Goal: Book appointment/travel/reservation

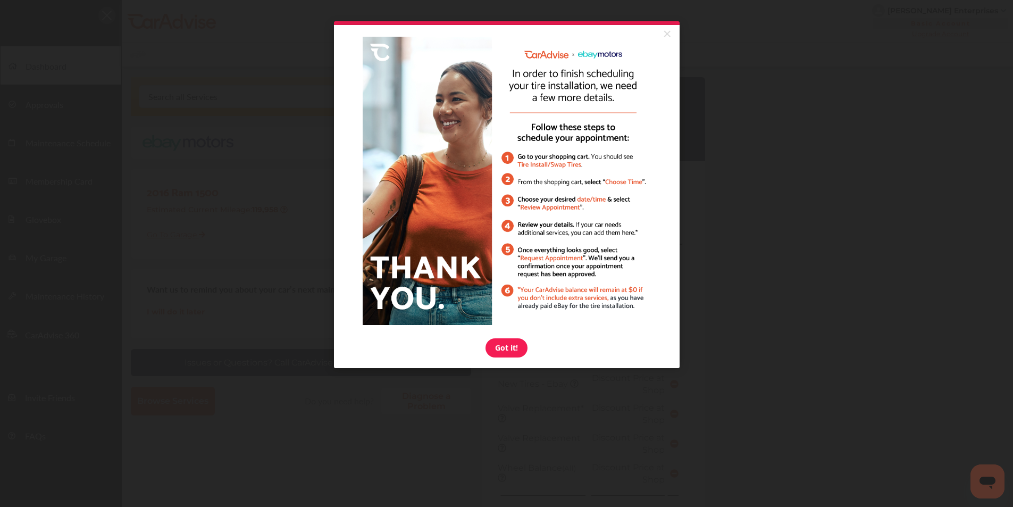
click at [538, 163] on img at bounding box center [507, 181] width 288 height 288
click at [504, 349] on link "Got it!" at bounding box center [506, 347] width 42 height 19
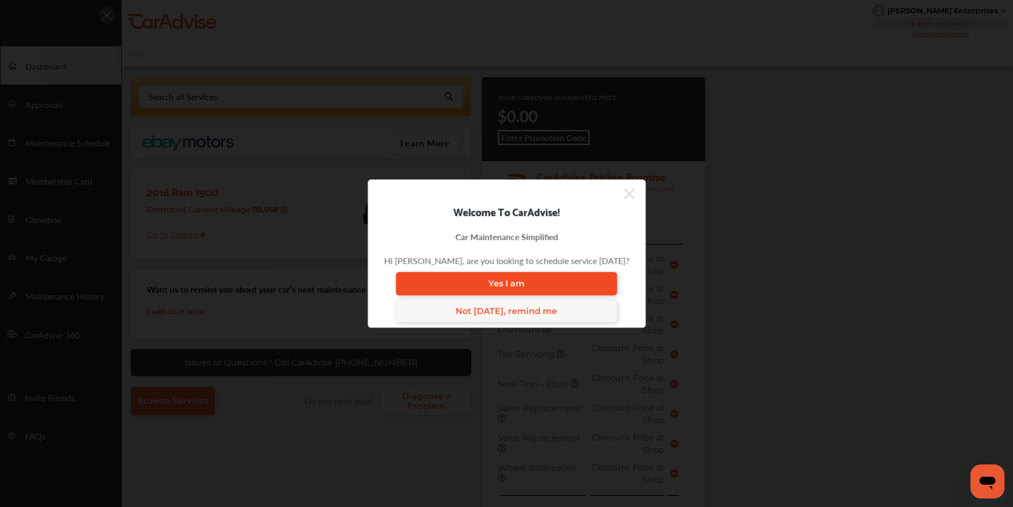
click at [523, 280] on span "Yes I am" at bounding box center [506, 284] width 36 height 10
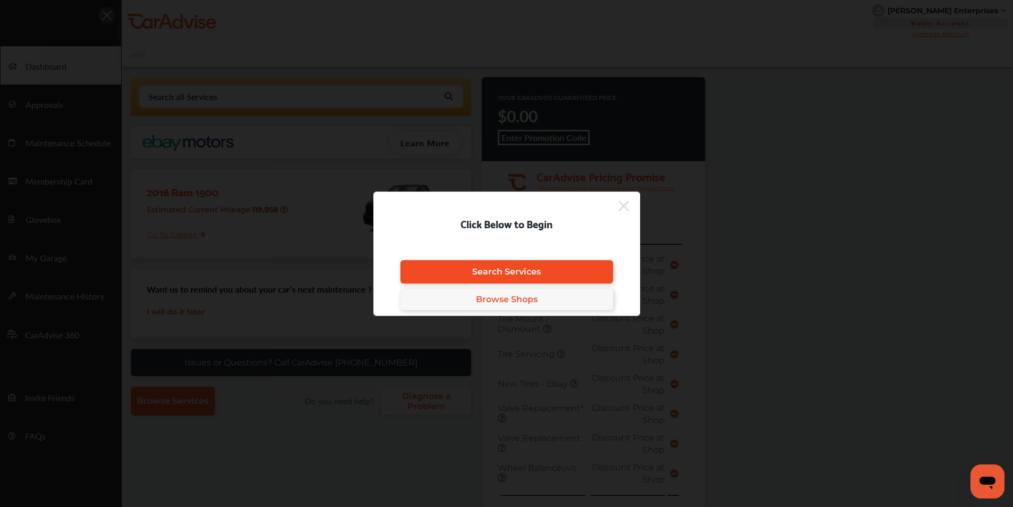
click at [526, 266] on span "Search Services" at bounding box center [506, 271] width 69 height 10
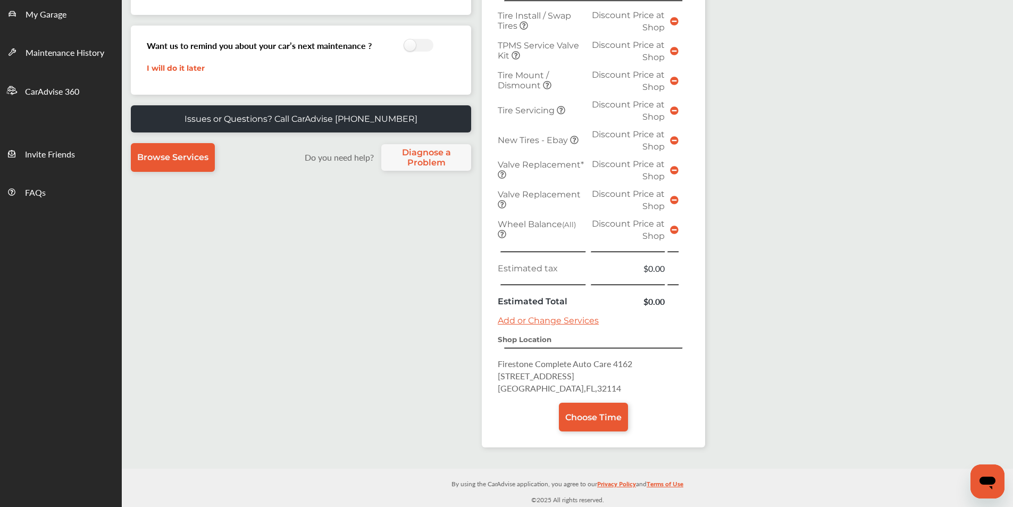
scroll to position [138, 0]
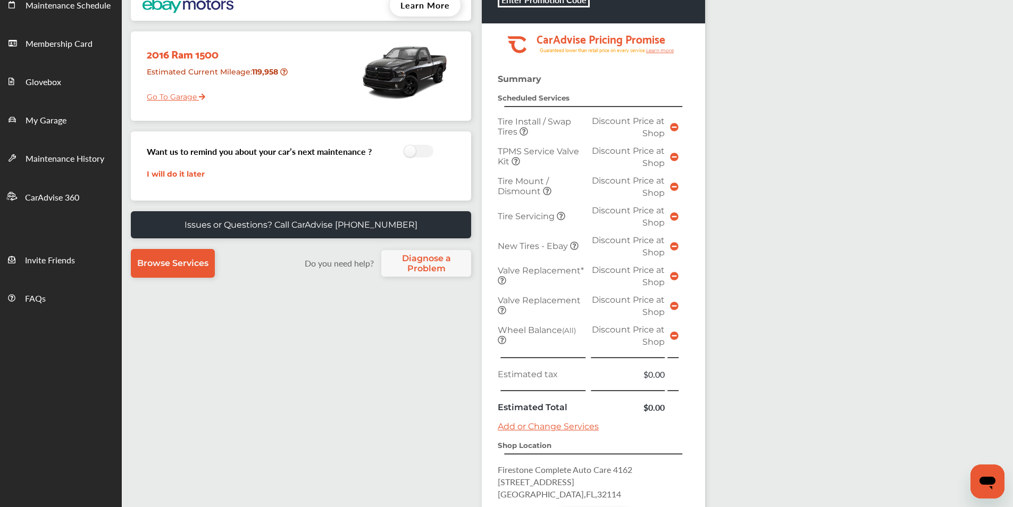
click at [522, 119] on span "Tire Install / Swap Tires" at bounding box center [534, 126] width 73 height 20
click at [622, 124] on span "Discount Price at Shop" at bounding box center [628, 127] width 73 height 22
click at [672, 333] on icon at bounding box center [674, 335] width 9 height 9
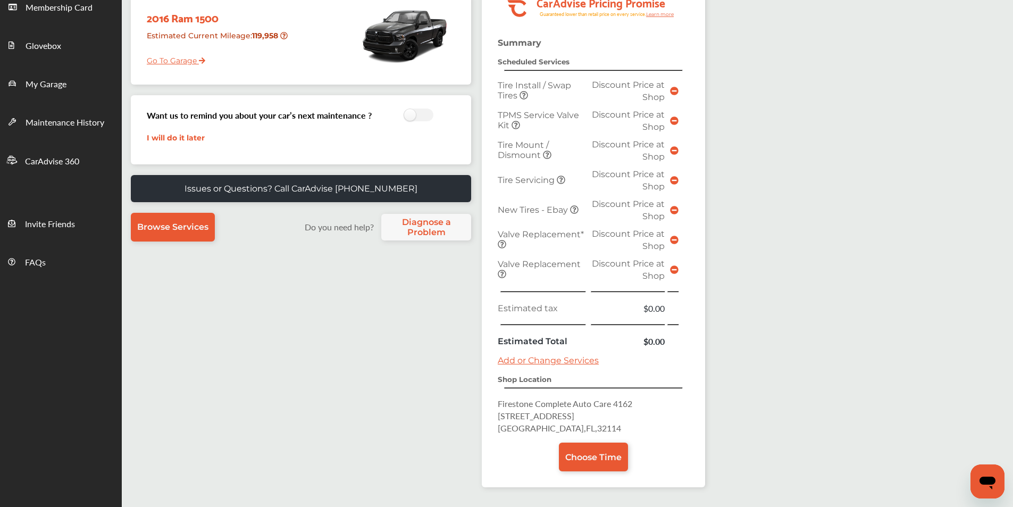
scroll to position [214, 0]
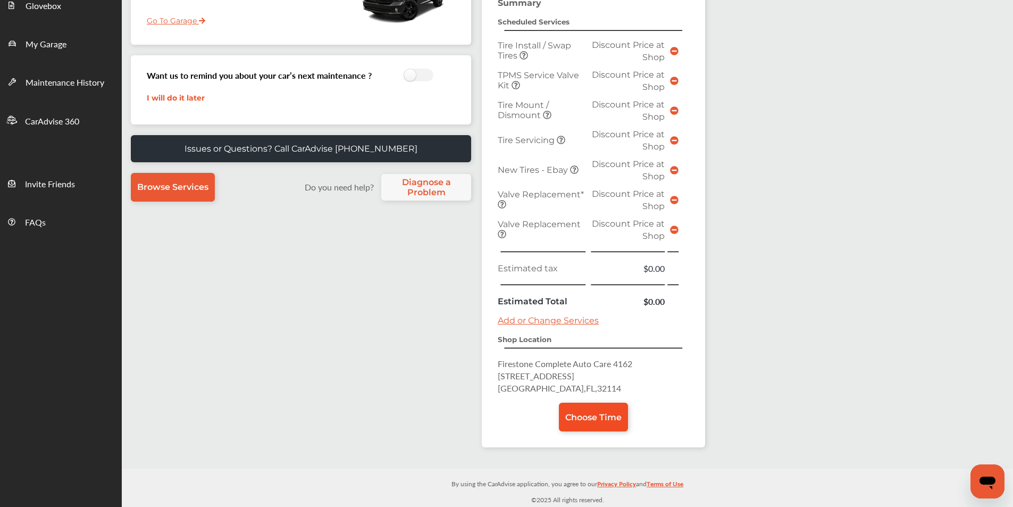
click at [588, 412] on span "Choose Time" at bounding box center [593, 417] width 56 height 10
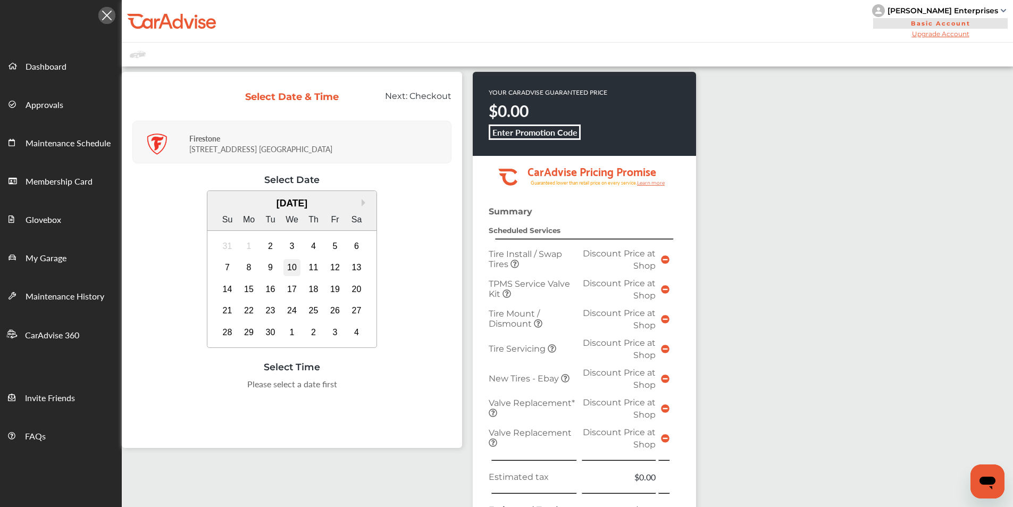
click at [291, 265] on div "10" at bounding box center [291, 267] width 17 height 17
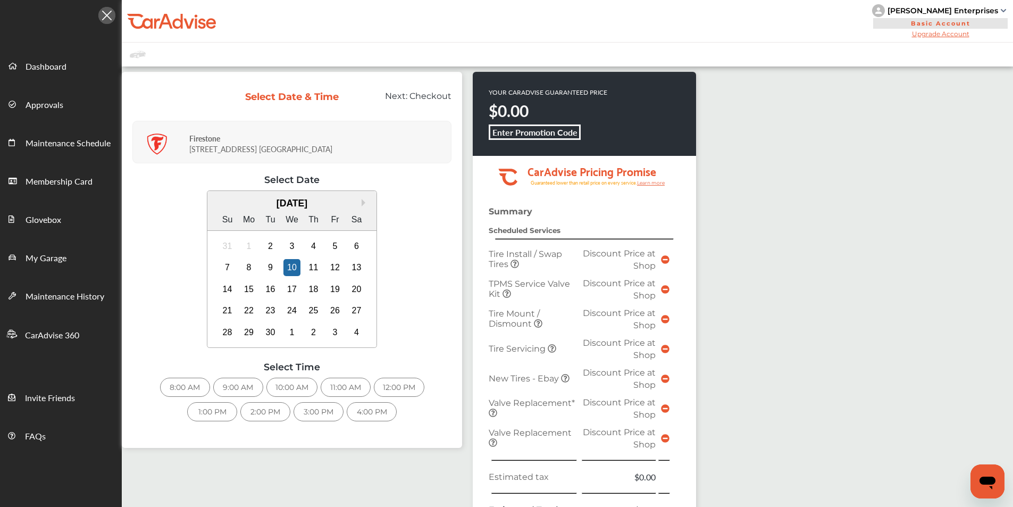
click at [260, 411] on div "2:00 PM" at bounding box center [265, 411] width 50 height 19
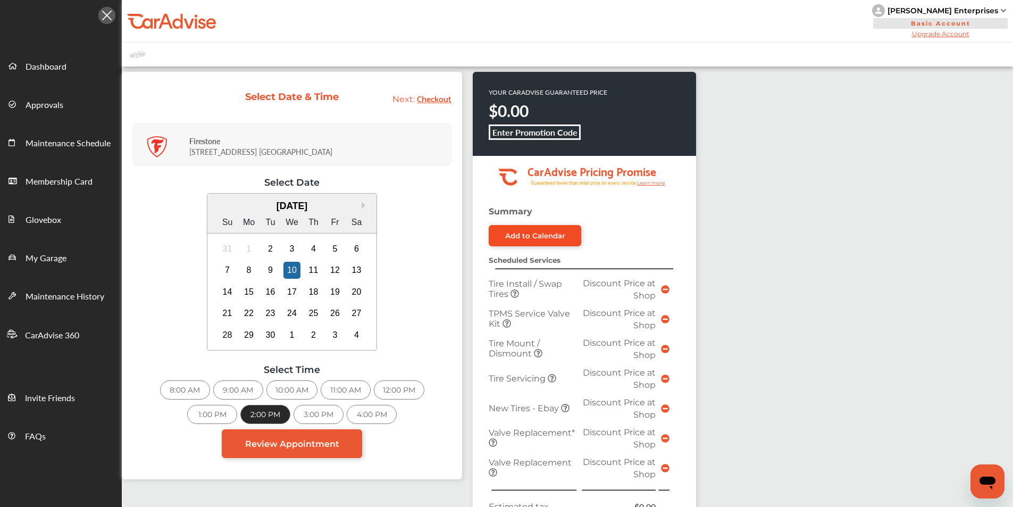
click at [529, 230] on link "Add to Calendar" at bounding box center [535, 235] width 93 height 21
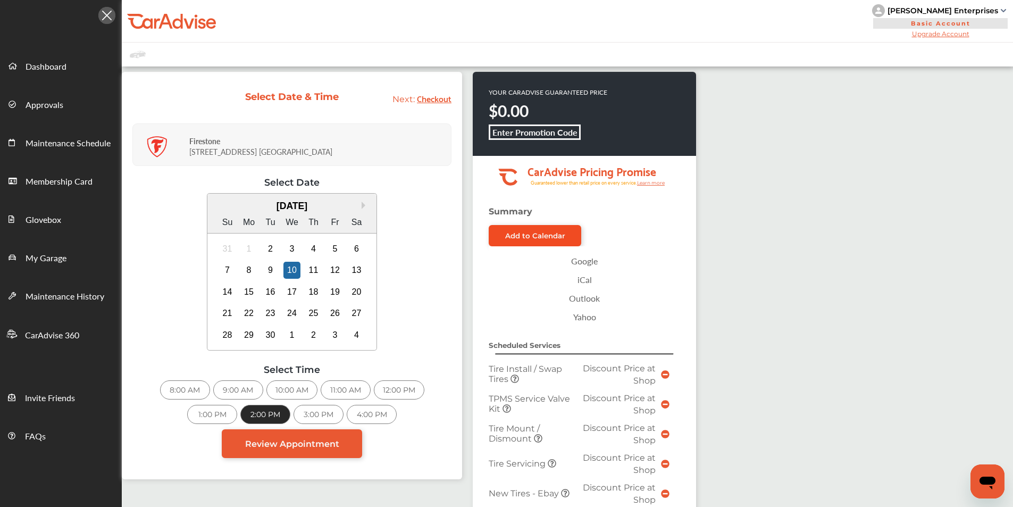
click at [539, 230] on link "Add to Calendar" at bounding box center [535, 235] width 93 height 21
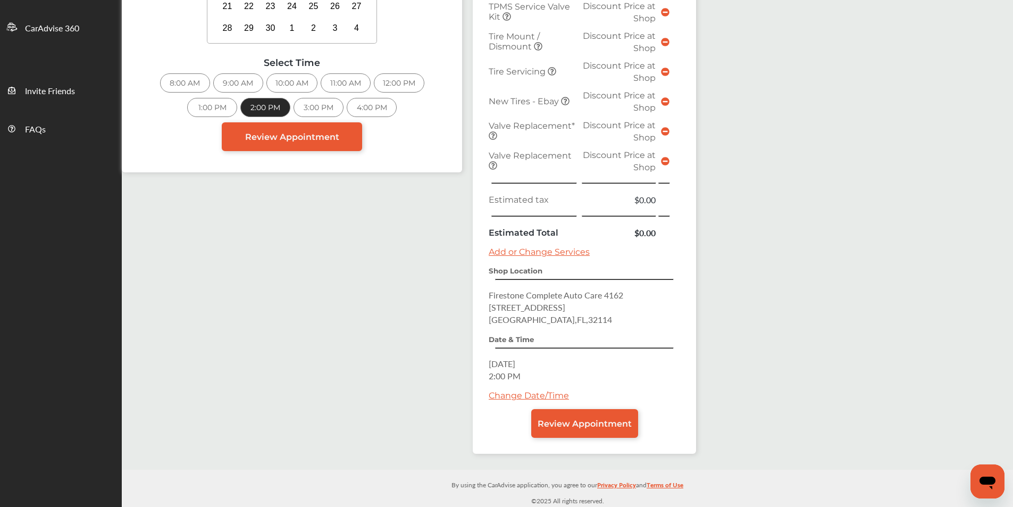
scroll to position [308, 0]
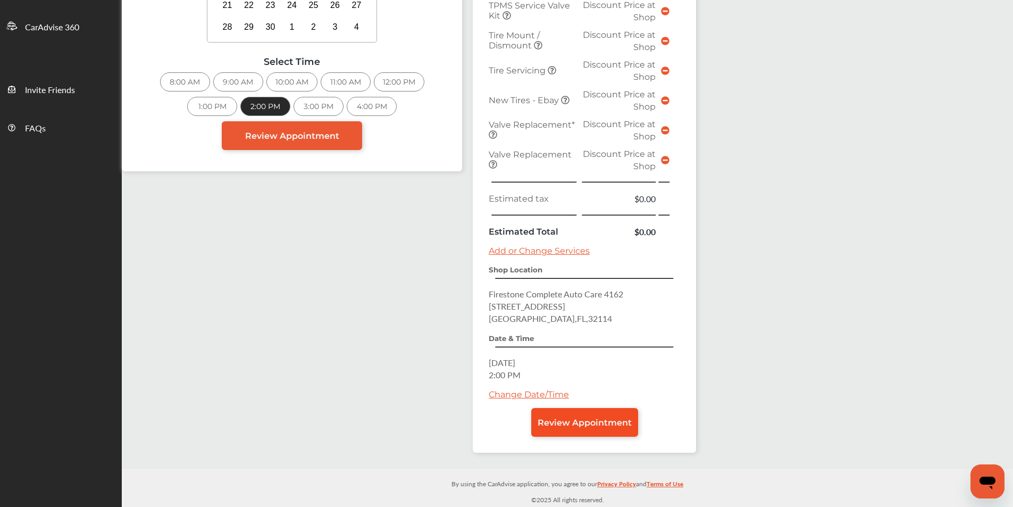
click at [580, 416] on link "Review Appointment" at bounding box center [584, 422] width 107 height 29
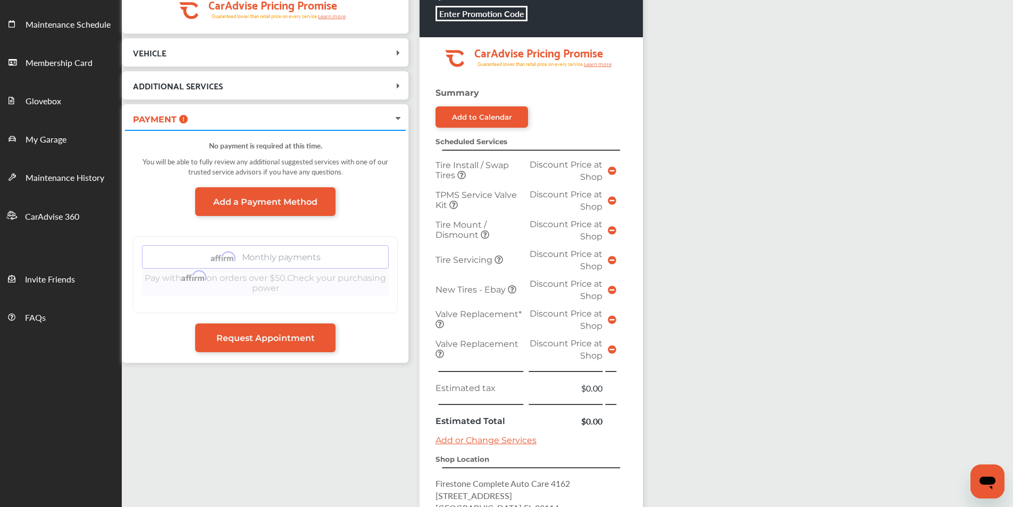
scroll to position [213, 0]
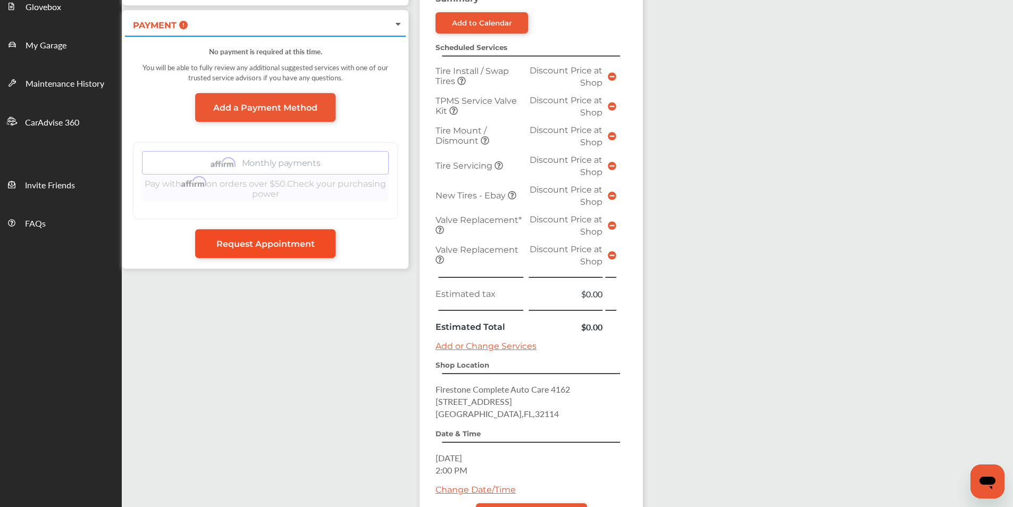
click at [283, 240] on span "Request Appointment" at bounding box center [265, 244] width 98 height 10
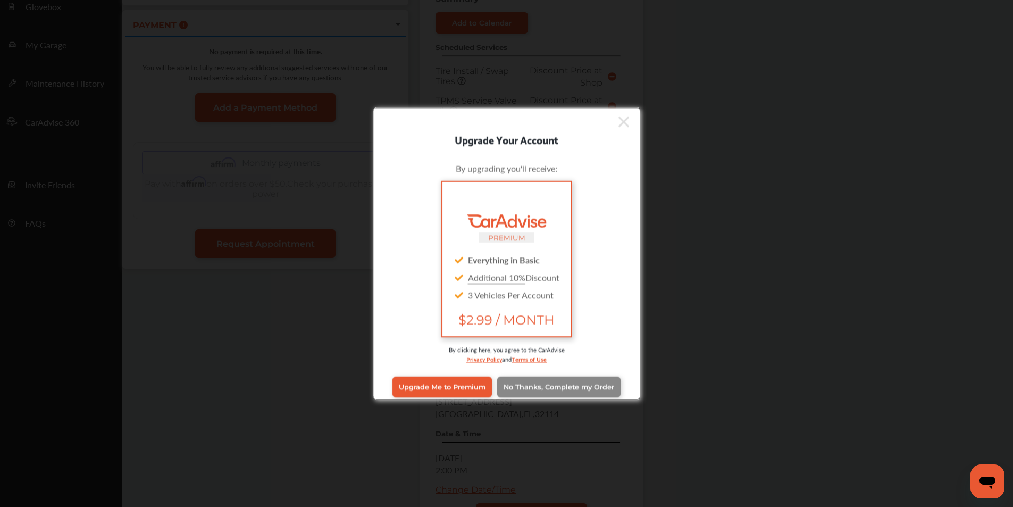
click at [549, 383] on span "No Thanks, Complete my Order" at bounding box center [558, 387] width 111 height 8
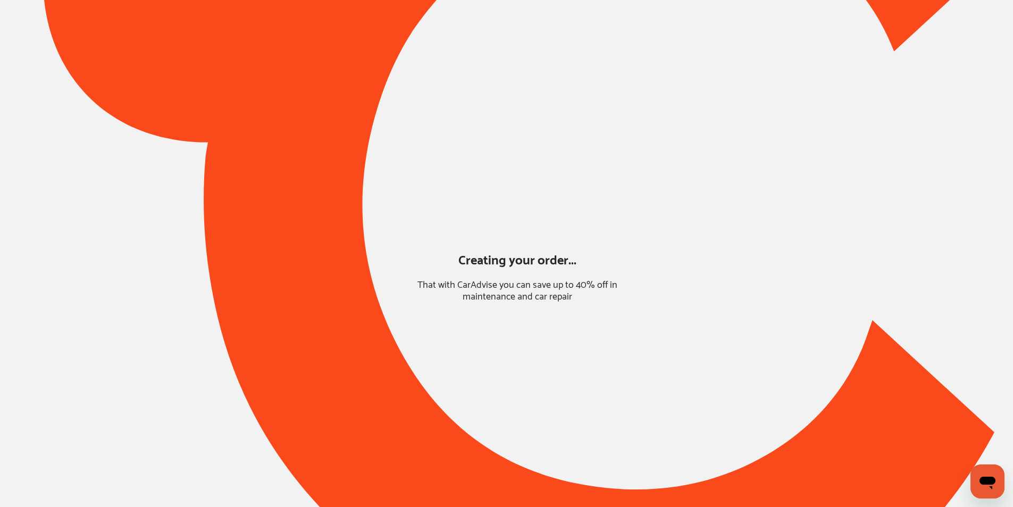
scroll to position [0, 0]
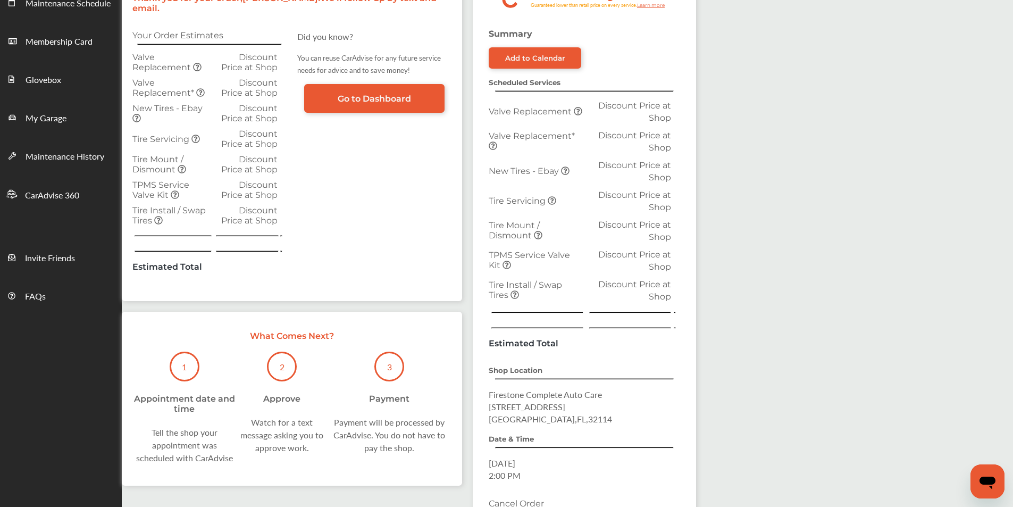
scroll to position [159, 0]
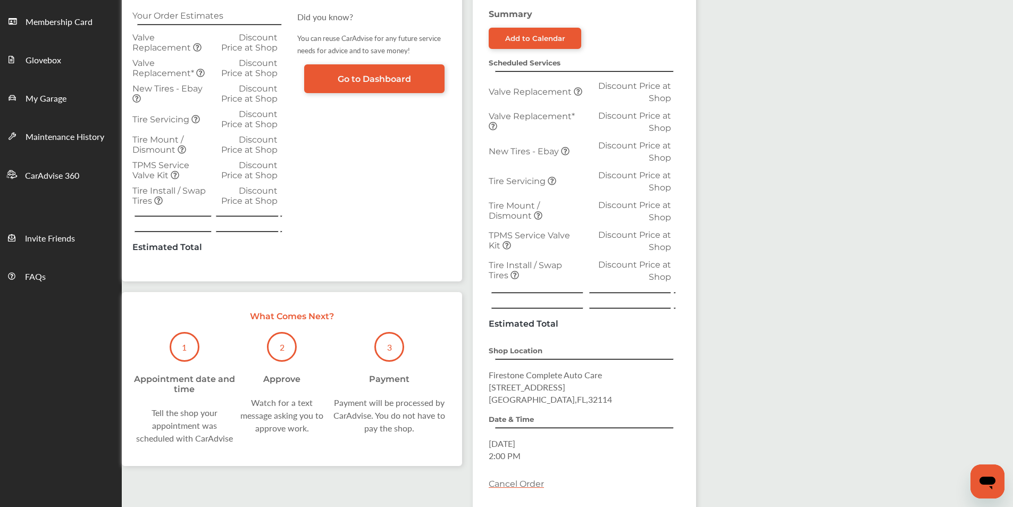
drag, startPoint x: 396, startPoint y: 153, endPoint x: 823, endPoint y: 263, distance: 441.5
click at [823, 263] on div ".cls-1 { clip-path: url(#clip-Pricing_Promise_Banner); } .cls-2 { fill: #fff; }…" at bounding box center [567, 218] width 891 height 622
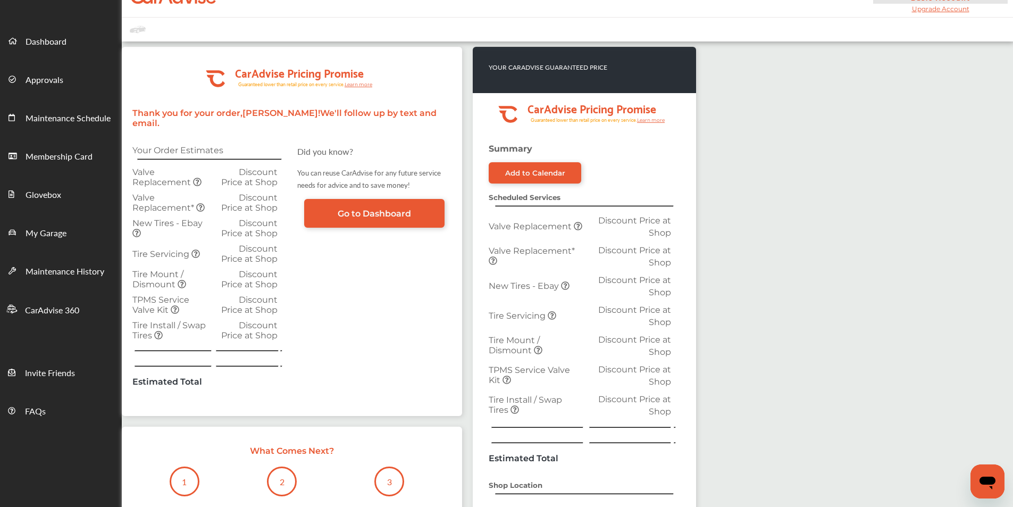
scroll to position [0, 0]
